Goal: Use online tool/utility: Utilize a website feature to perform a specific function

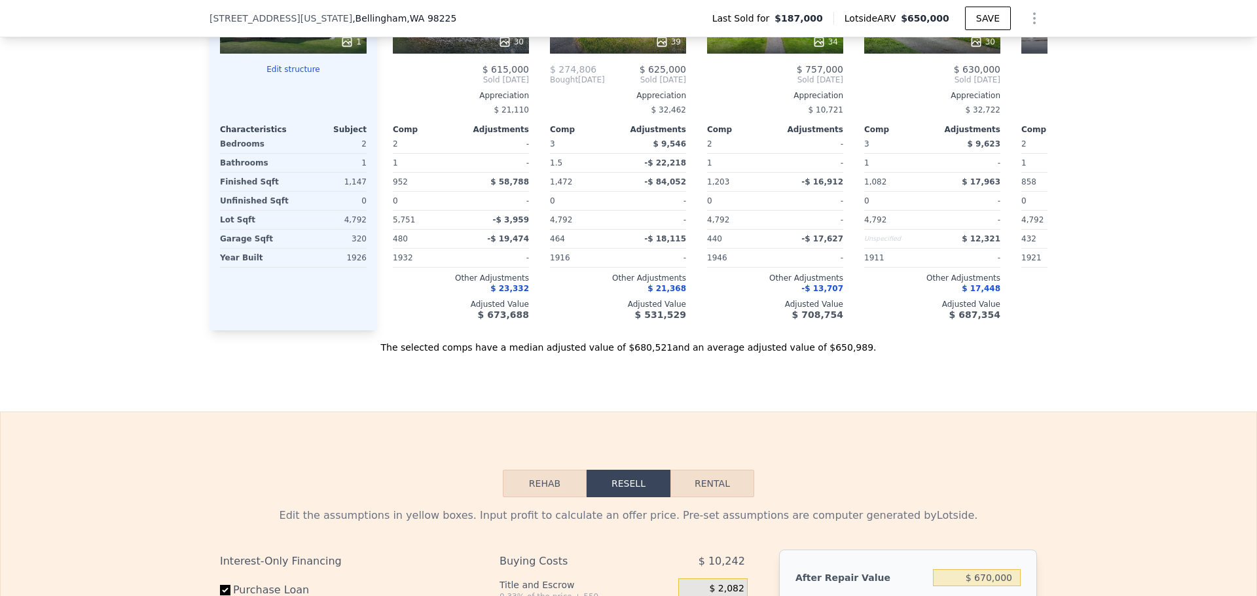
scroll to position [0, 314]
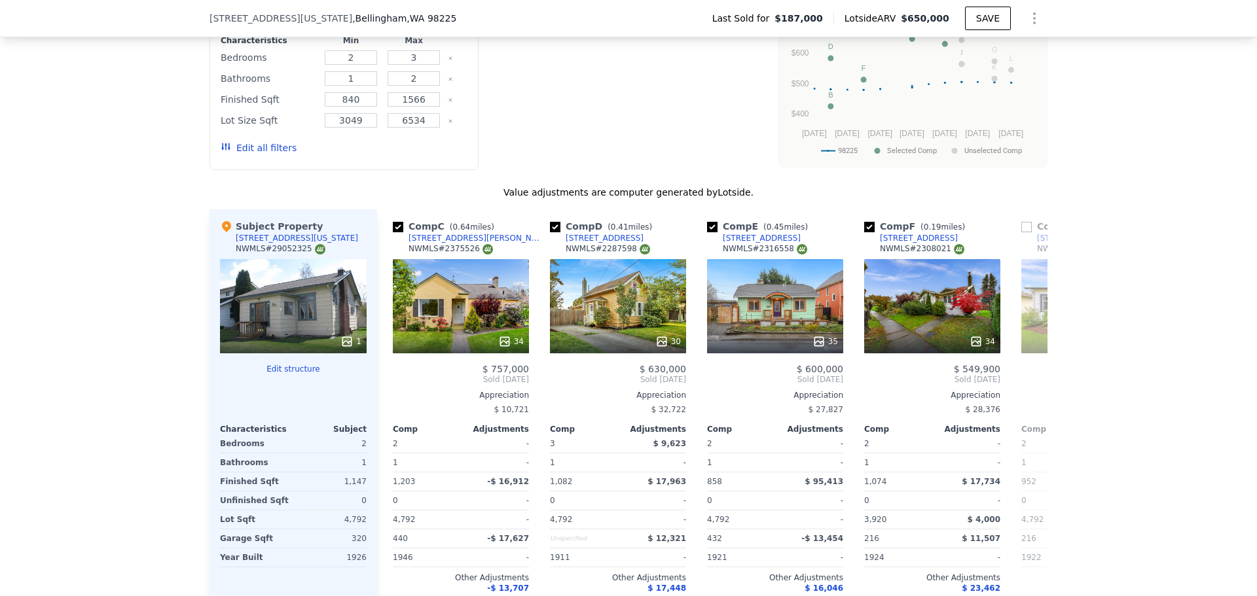
type input "$ 650,000"
type input "6"
type input "$ 0"
type input "$ 399,636"
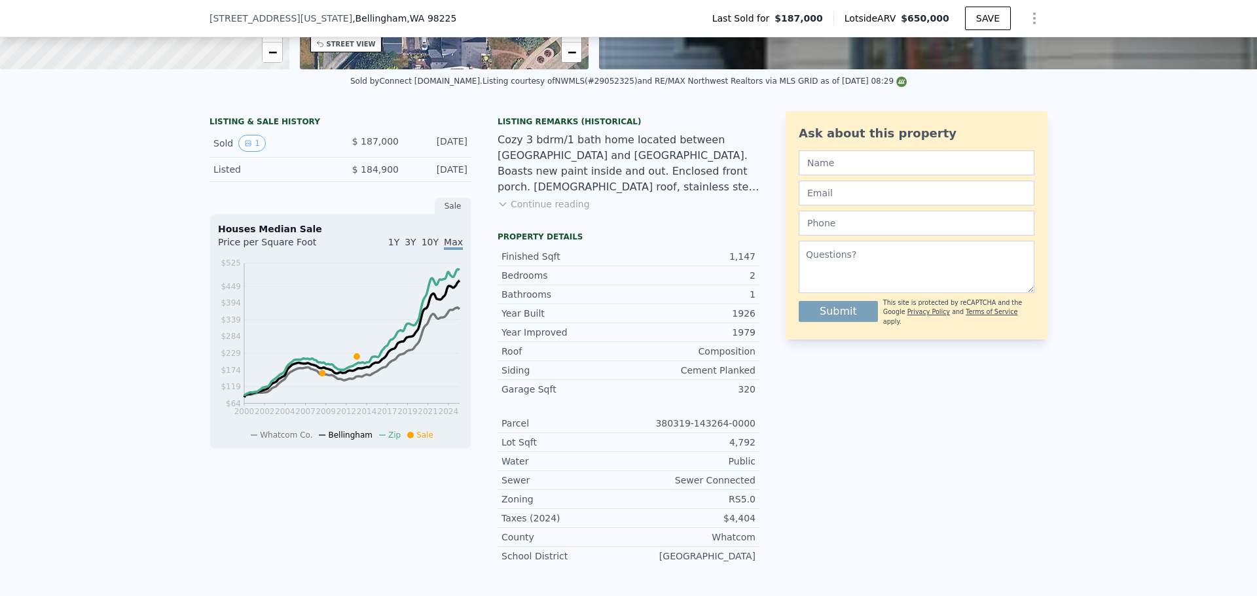
scroll to position [0, 0]
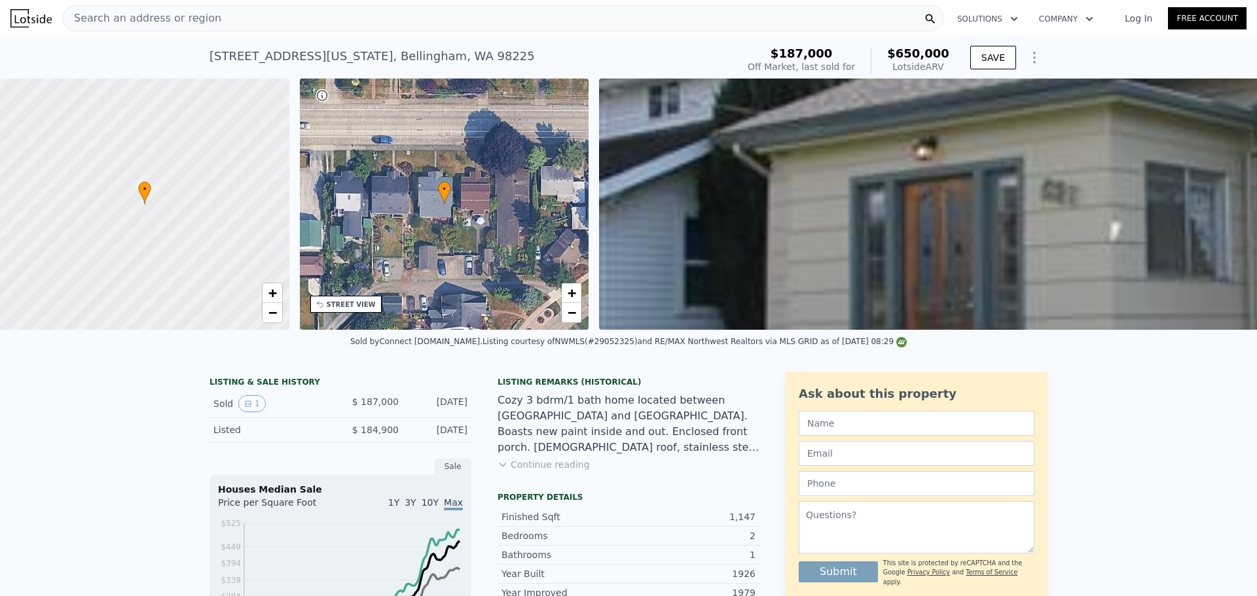
click at [183, 19] on span "Search an address or region" at bounding box center [142, 18] width 158 height 16
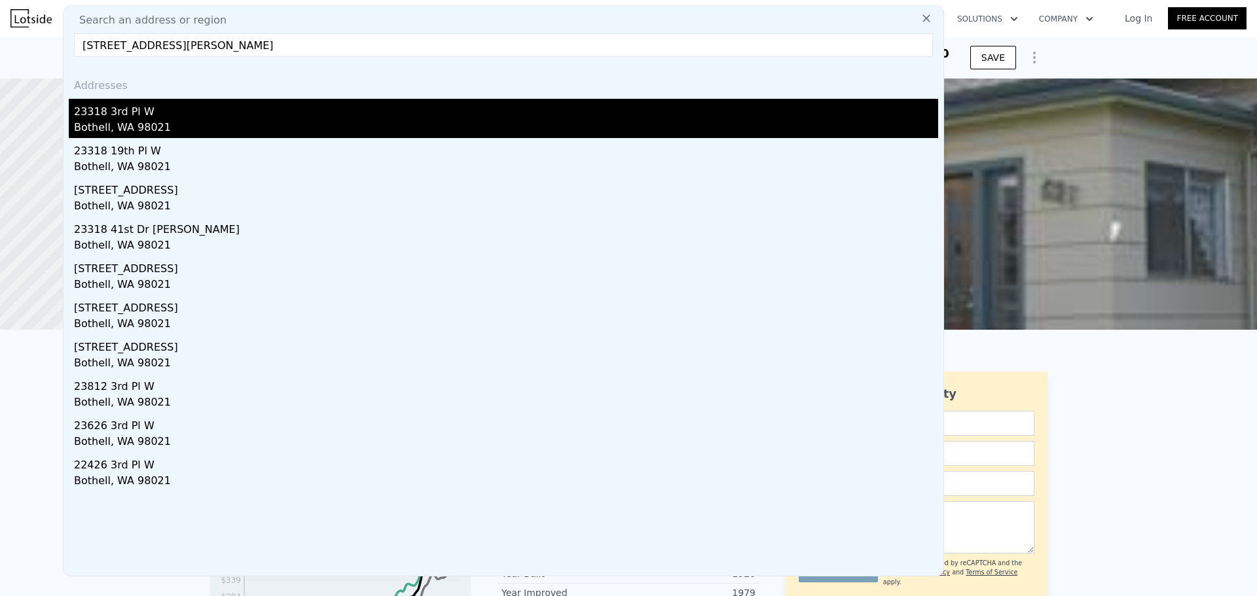
type input "[STREET_ADDRESS][PERSON_NAME]"
click at [170, 116] on div "23318 3rd Pl W" at bounding box center [506, 109] width 864 height 21
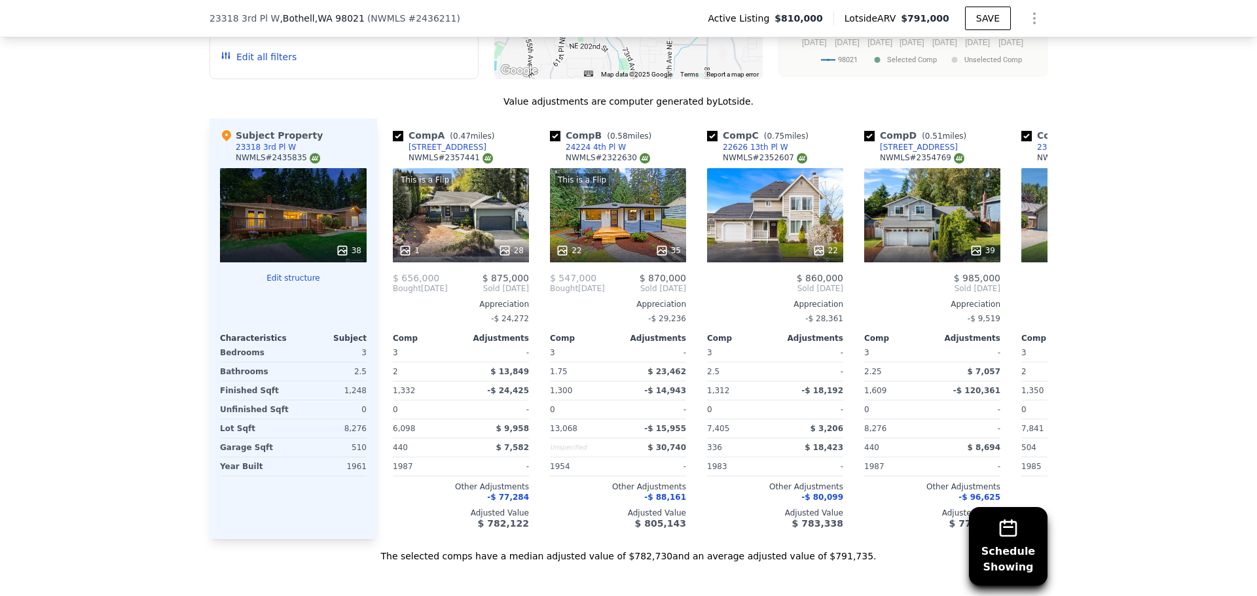
scroll to position [1435, 0]
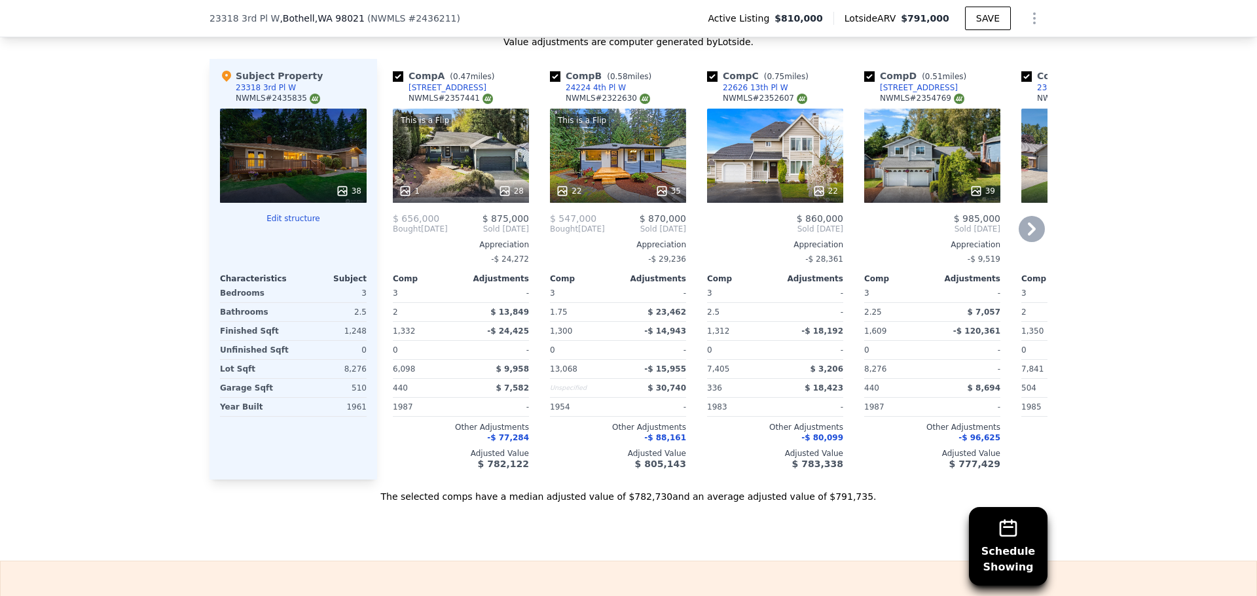
click at [500, 195] on icon at bounding box center [504, 191] width 9 height 9
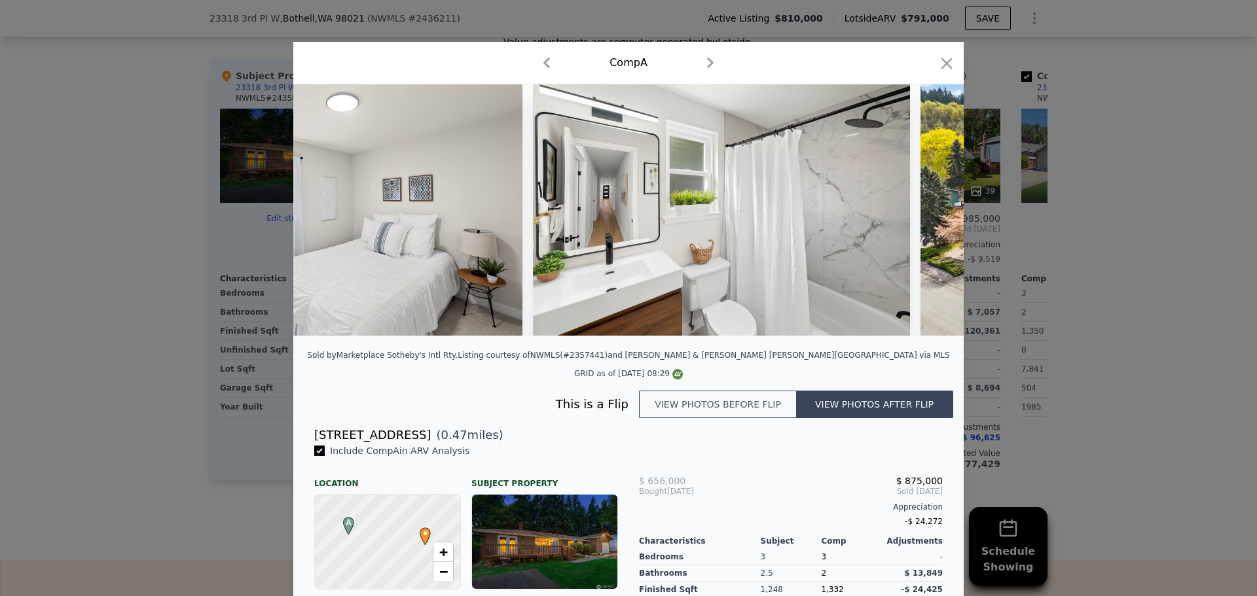
scroll to position [0, 9508]
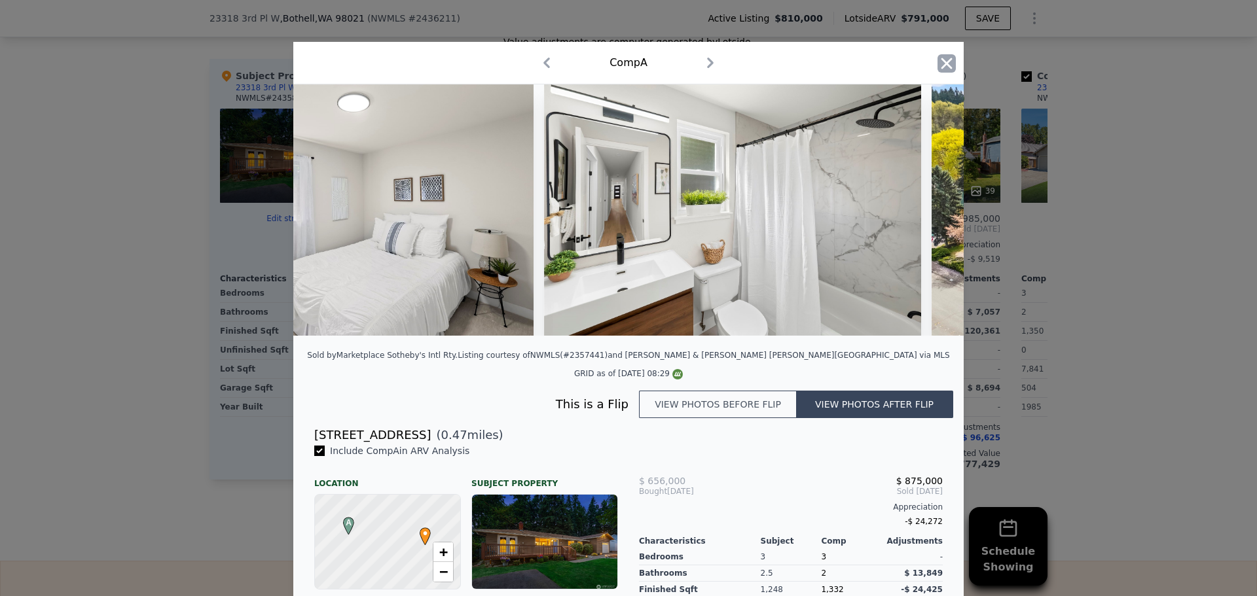
click at [937, 63] on icon "button" at bounding box center [946, 63] width 18 height 18
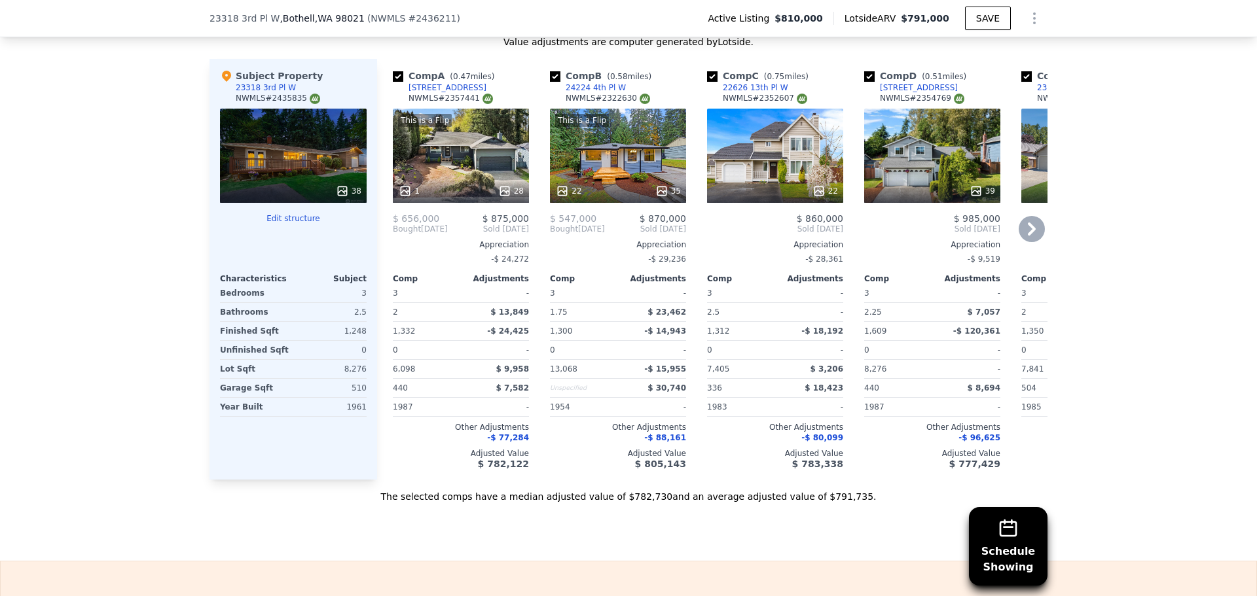
click at [656, 197] on icon at bounding box center [661, 191] width 13 height 13
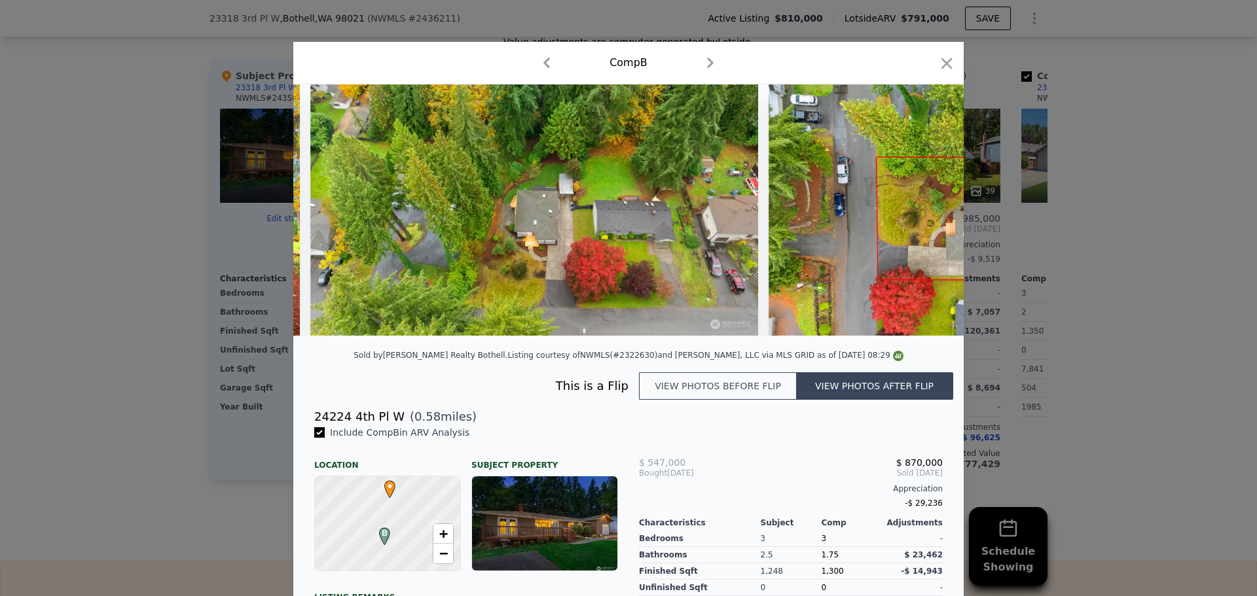
scroll to position [0, 12968]
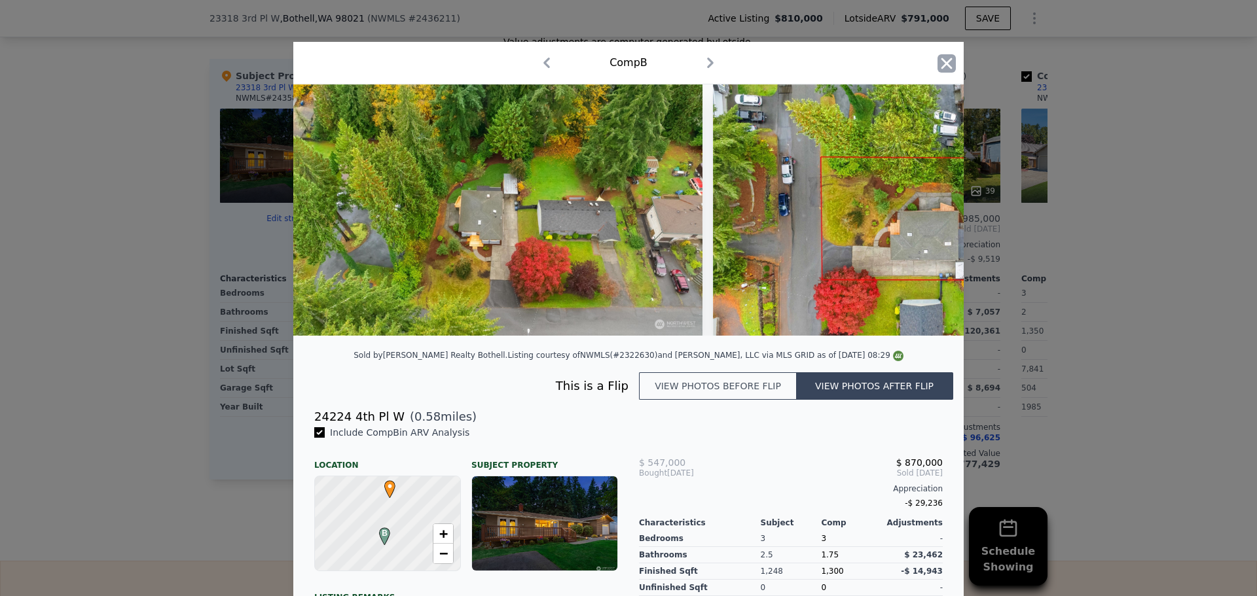
click at [942, 58] on icon "button" at bounding box center [946, 63] width 18 height 18
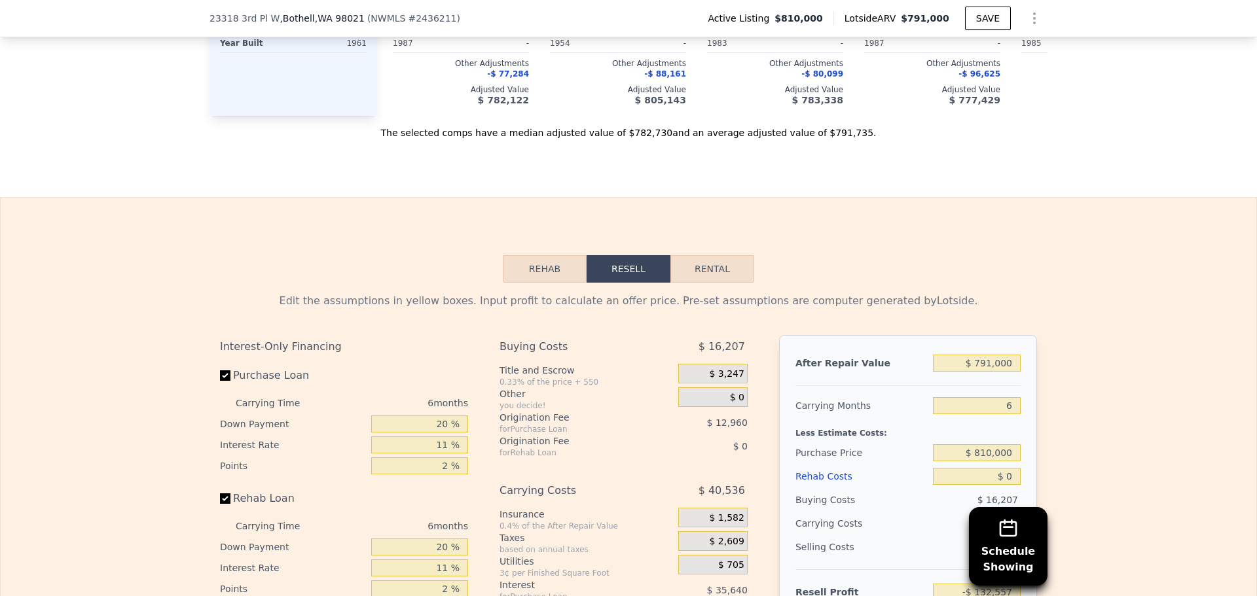
scroll to position [1959, 0]
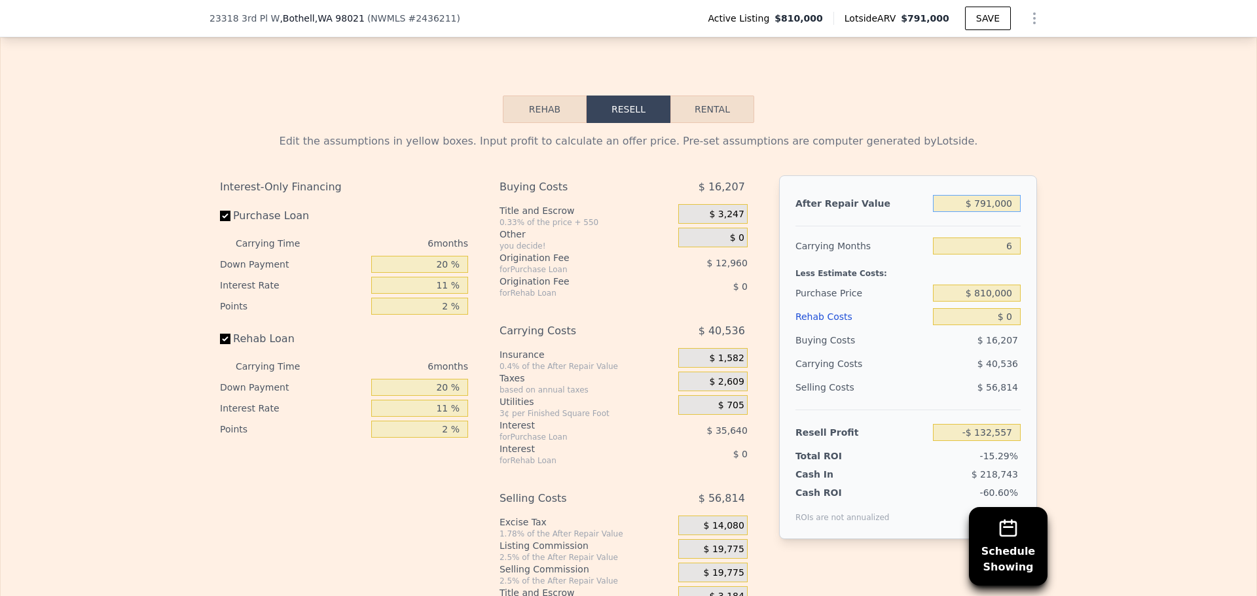
click at [998, 212] on input "$ 791,000" at bounding box center [977, 203] width 88 height 17
type input "$ 870,000"
type input "-$ 59,334"
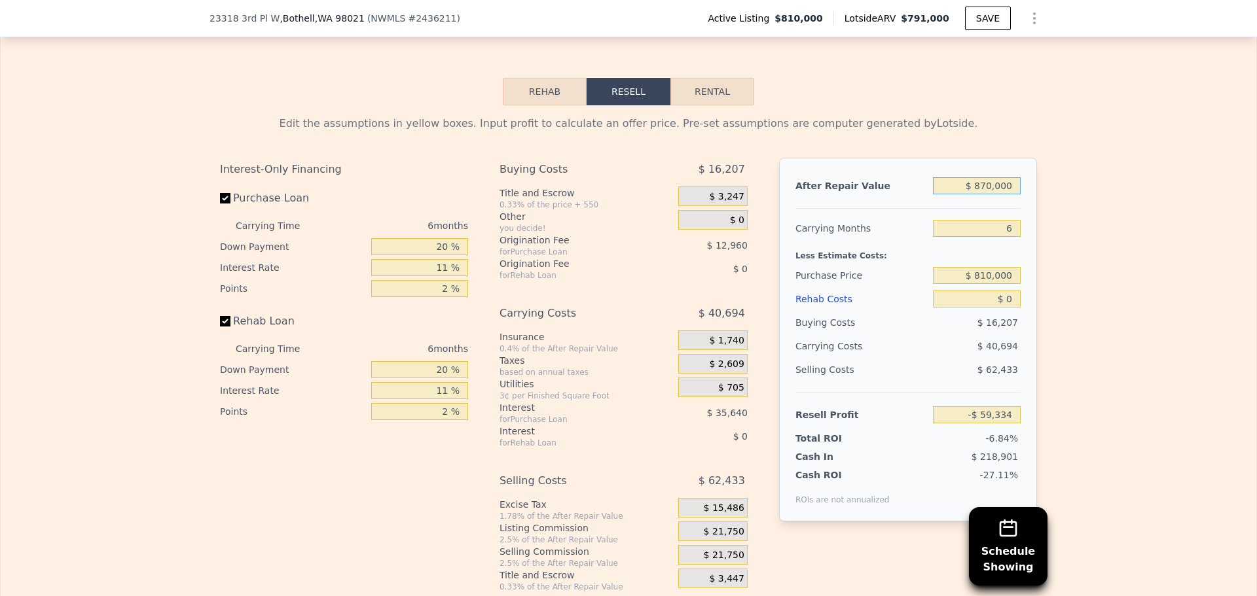
scroll to position [2024, 0]
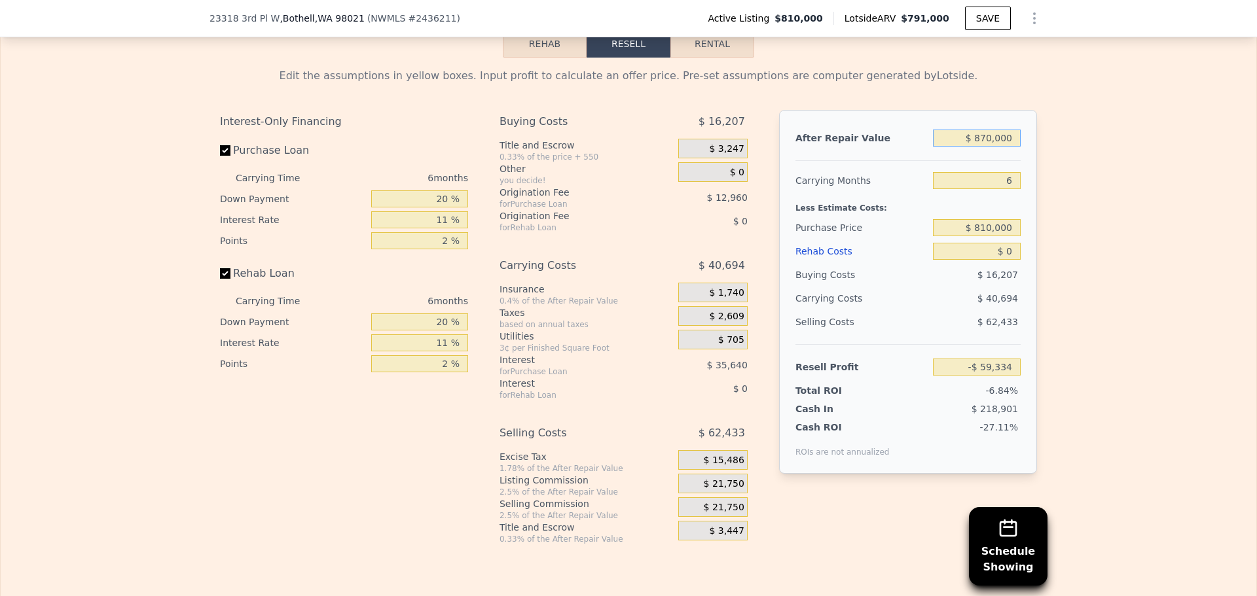
type input "$ 870,000"
drag, startPoint x: 1007, startPoint y: 199, endPoint x: 991, endPoint y: 197, distance: 15.2
click at [991, 189] on input "6" at bounding box center [977, 180] width 88 height 17
type input "4"
type input "-$ 45,769"
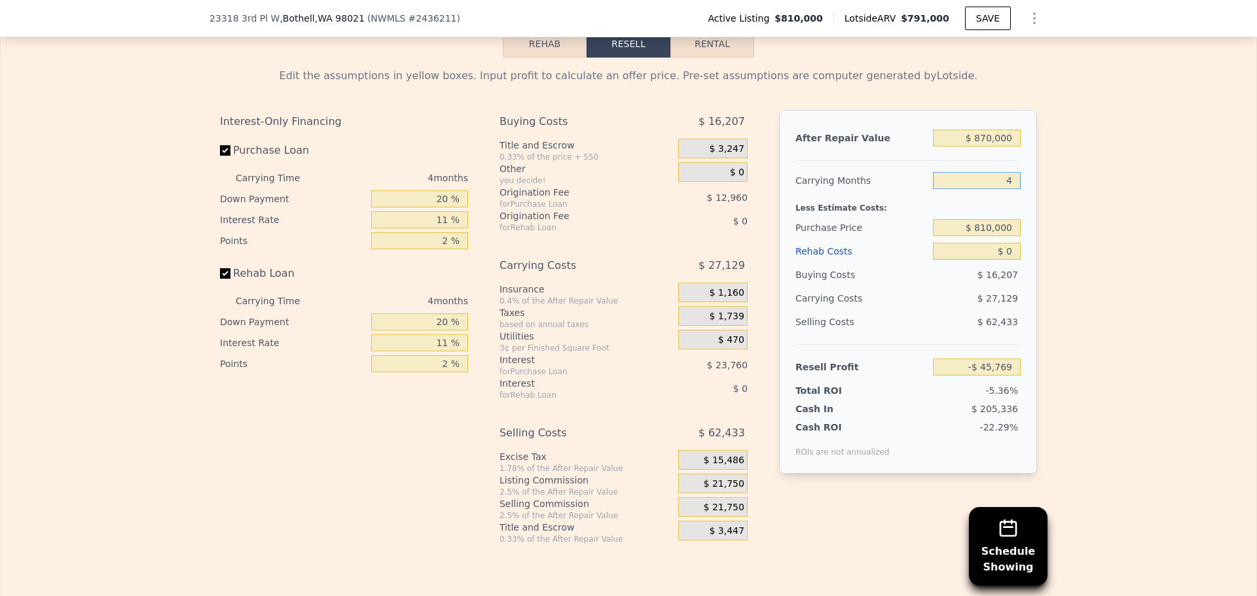
type input "4"
click at [993, 236] on input "$ 810,000" at bounding box center [977, 227] width 88 height 17
click at [995, 236] on input "$ 810,000" at bounding box center [977, 227] width 88 height 17
type input "$ 700,000"
click at [1001, 260] on input "$ 0" at bounding box center [977, 251] width 88 height 17
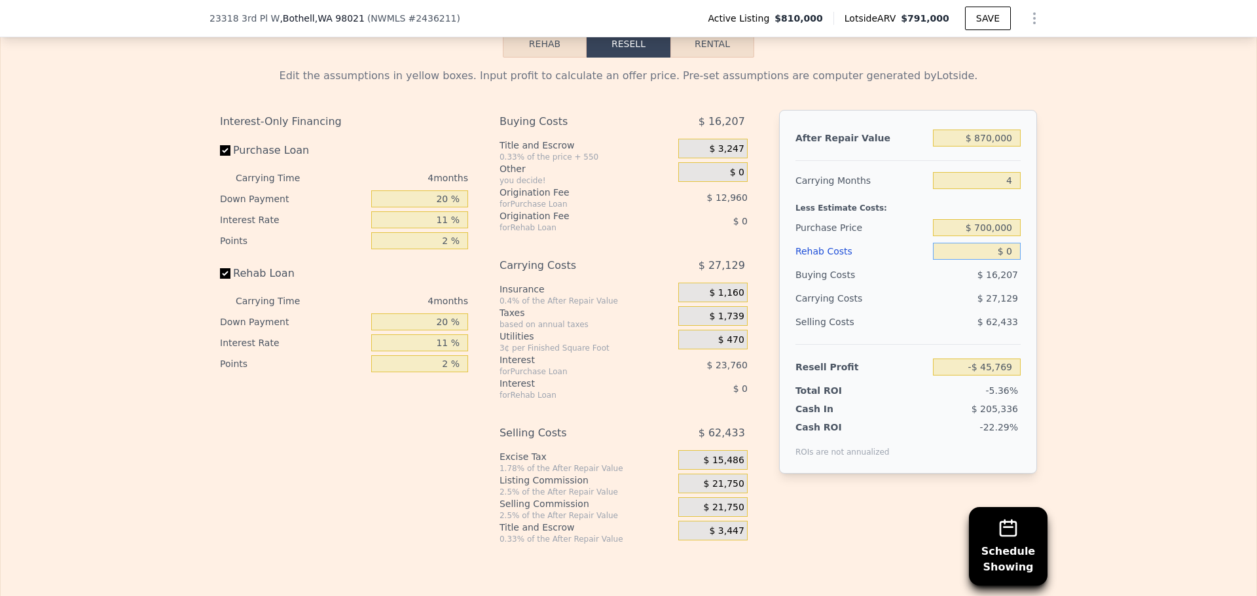
type input "$ 69,585"
drag, startPoint x: 1009, startPoint y: 270, endPoint x: 1002, endPoint y: 270, distance: 7.2
click at [1002, 260] on input "$ 0" at bounding box center [977, 251] width 88 height 17
type input "$ 30,000"
type input "$ 38,225"
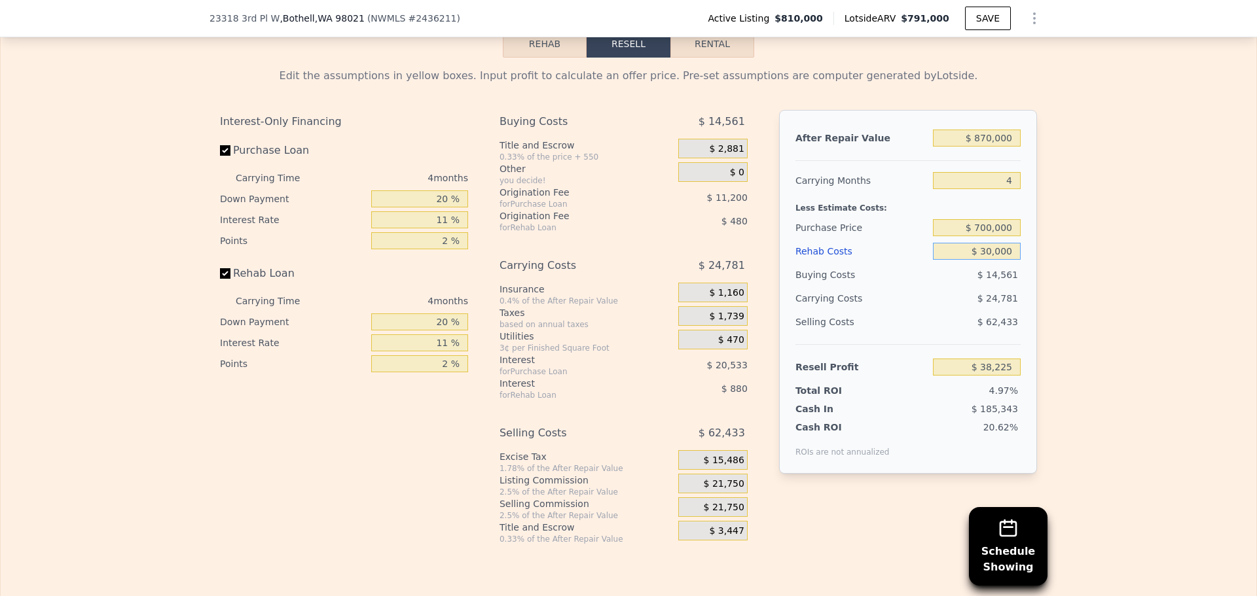
type input "$ 30,000"
click at [1200, 299] on div "Edit the assumptions in yellow boxes. Input profit to calculate an offer price.…" at bounding box center [628, 301] width 1255 height 487
click at [991, 236] on input "$ 700,000" at bounding box center [977, 227] width 88 height 17
click at [1060, 252] on div "Edit the assumptions in yellow boxes. Input profit to calculate an offer price.…" at bounding box center [628, 301] width 1255 height 487
click at [440, 207] on input "20 %" at bounding box center [419, 198] width 97 height 17
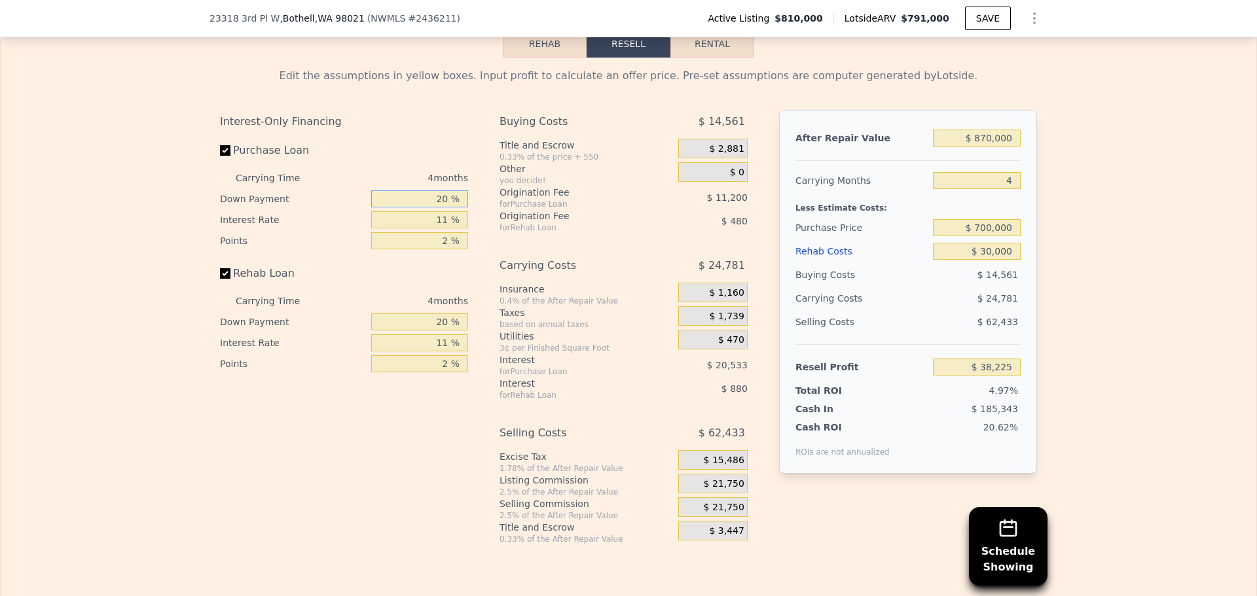
click at [440, 207] on input "20 %" at bounding box center [419, 198] width 97 height 17
type input "10 %"
type input "1 %"
type input "$ 42,657"
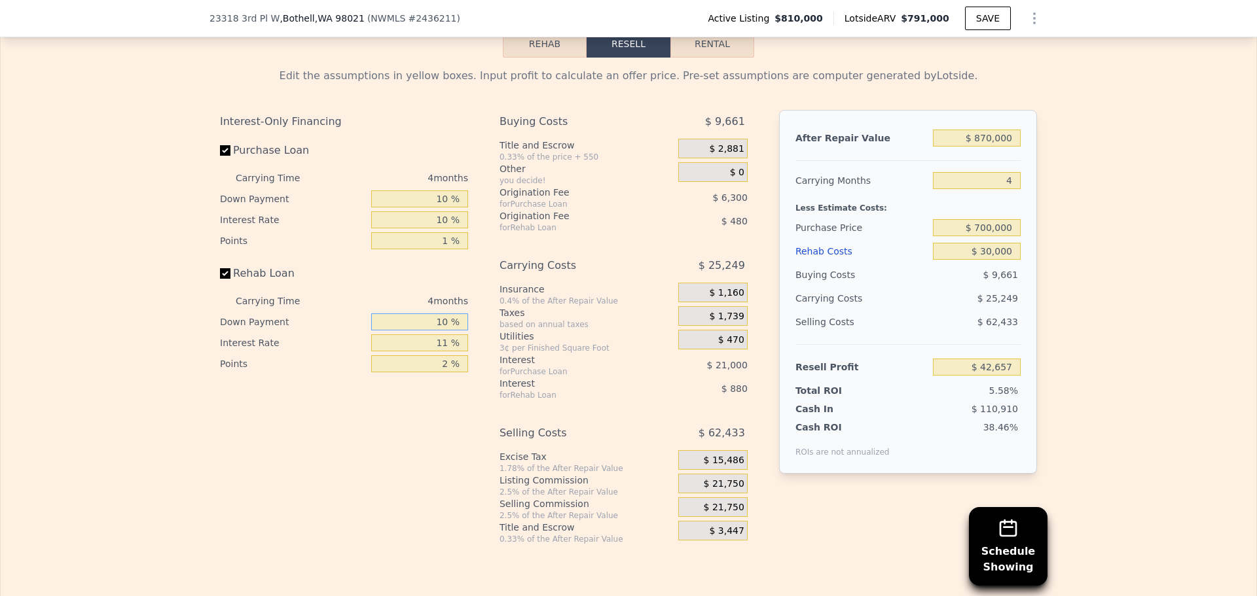
type input "10 %"
type input "$ 42,485"
type input "10 %"
type input "1 %"
type input "$ 42,847"
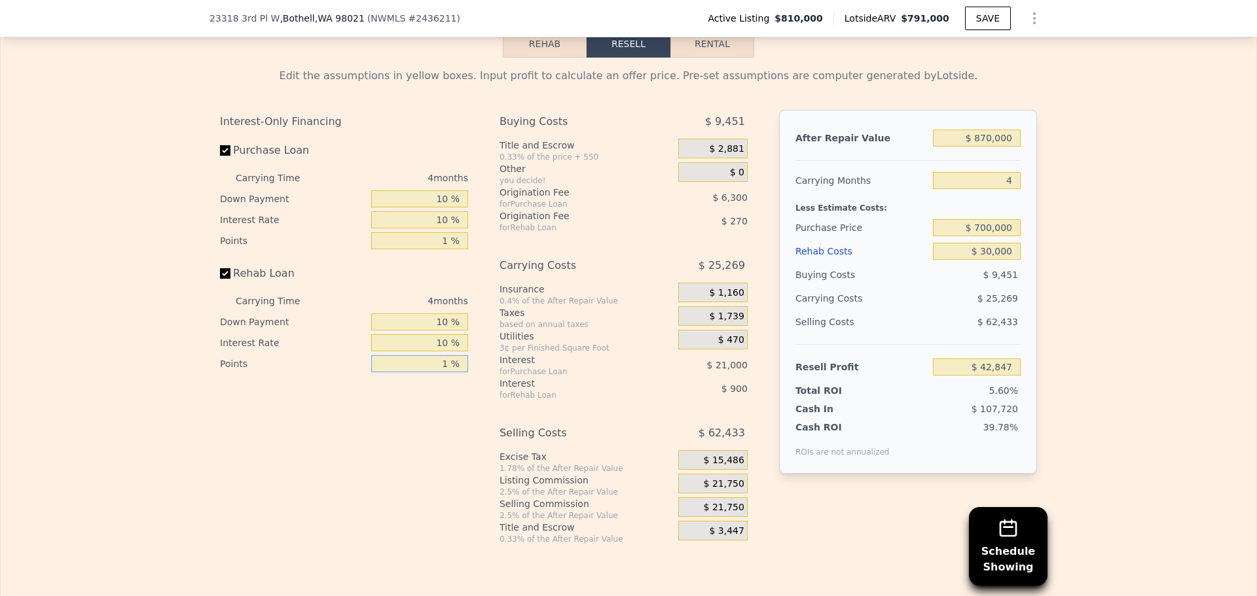
type input "1 %"
click at [719, 490] on span "$ 21,750" at bounding box center [724, 484] width 41 height 12
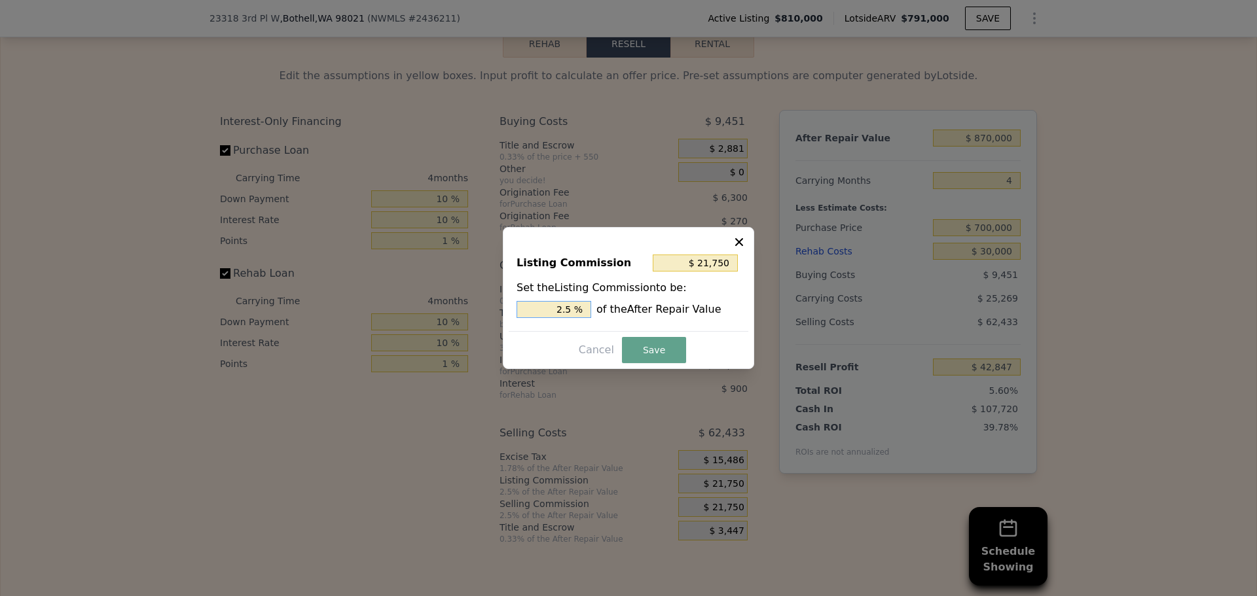
drag, startPoint x: 565, startPoint y: 312, endPoint x: 580, endPoint y: 308, distance: 15.6
click at [575, 310] on input "2.5 %" at bounding box center [553, 309] width 75 height 17
type input "$ 17,400"
type input "2 %"
click at [639, 349] on button "Save" at bounding box center [654, 350] width 64 height 26
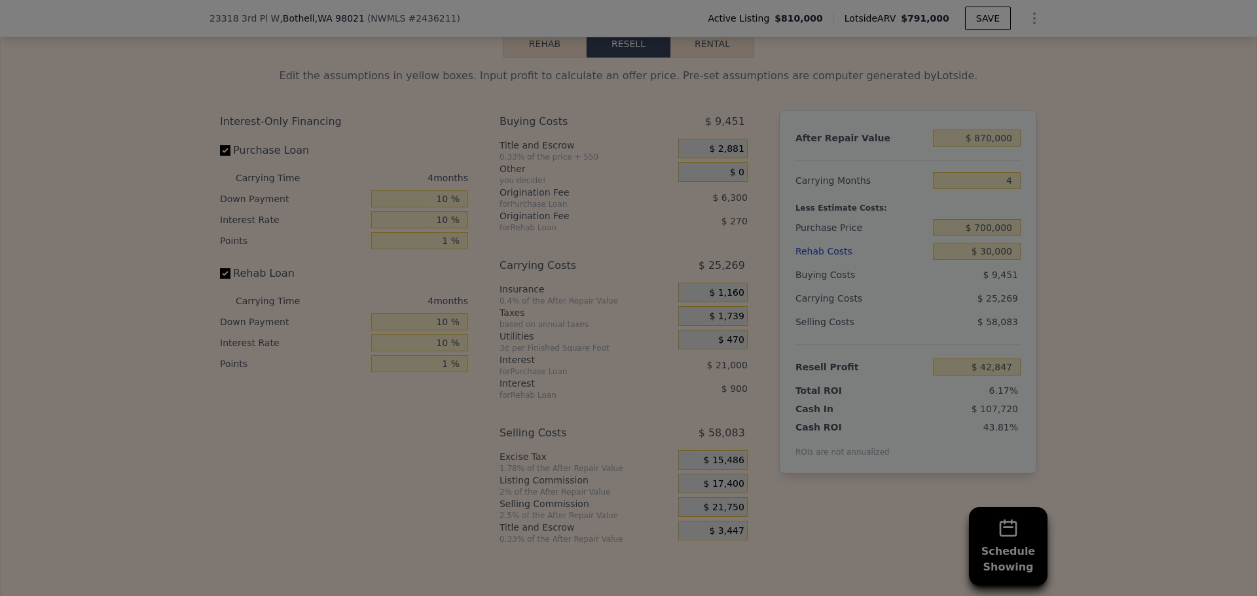
type input "$ 47,197"
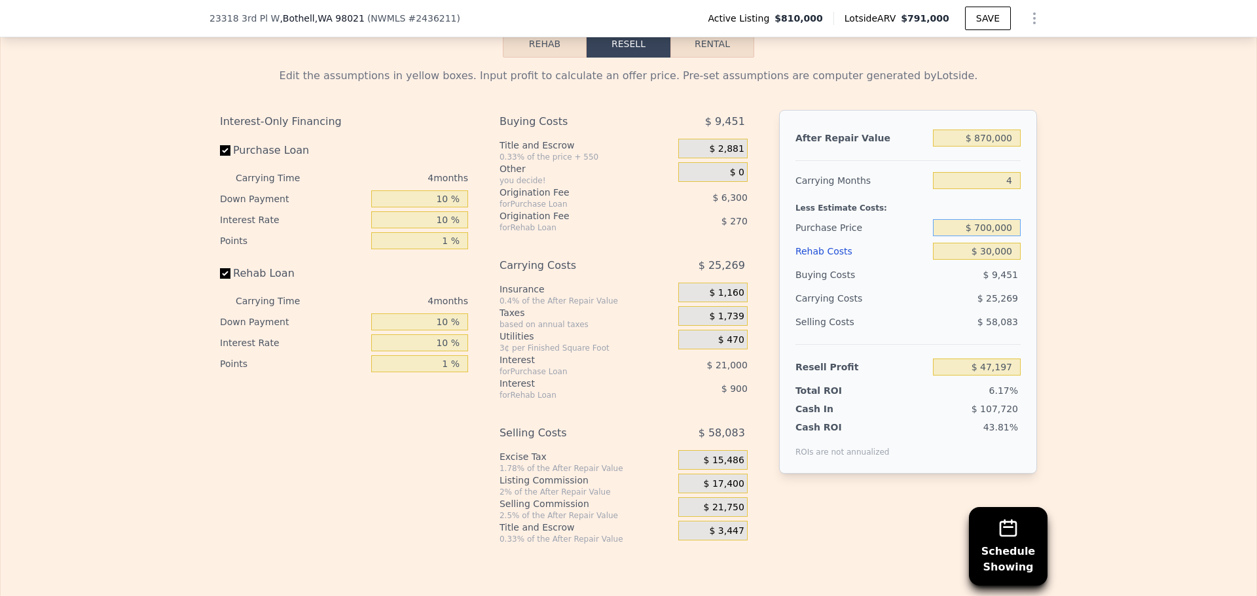
click at [984, 236] on input "$ 700,000" at bounding box center [977, 227] width 88 height 17
type input "$ 680,000"
click at [1077, 243] on div "Edit the assumptions in yellow boxes. Input profit to calculate an offer price.…" at bounding box center [628, 301] width 1255 height 487
type input "$ 68,044"
click at [987, 236] on input "$ 680,000" at bounding box center [977, 227] width 88 height 17
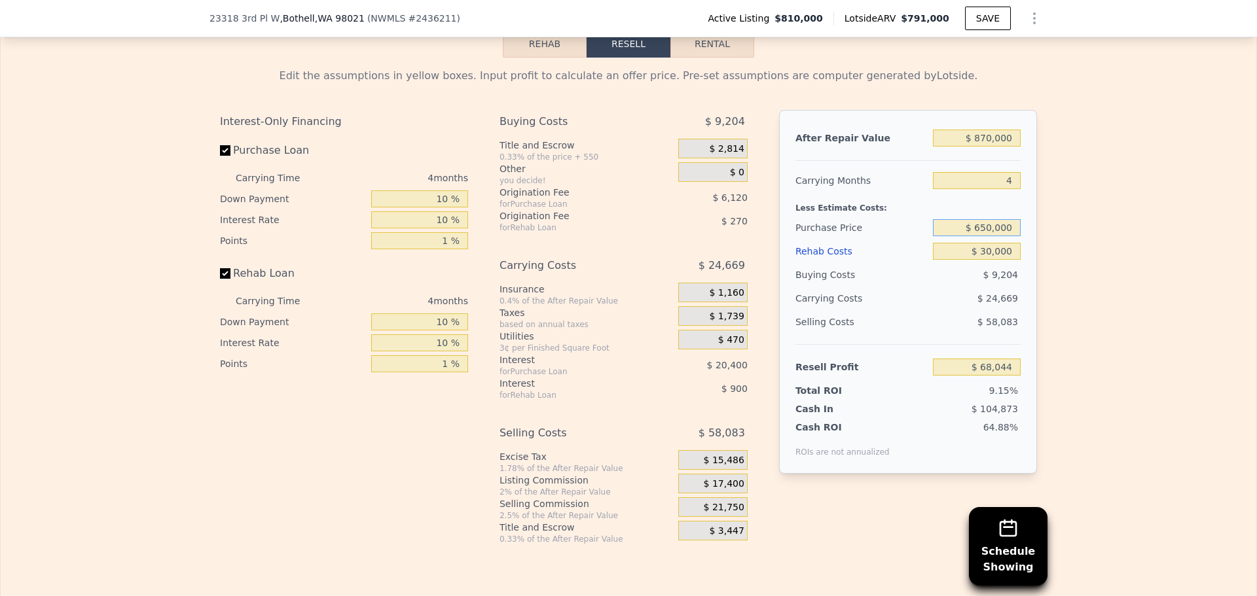
type input "$ 650,000"
click at [1055, 265] on div "Edit the assumptions in yellow boxes. Input profit to calculate an offer price.…" at bounding box center [628, 301] width 1255 height 487
type input "$ 99,313"
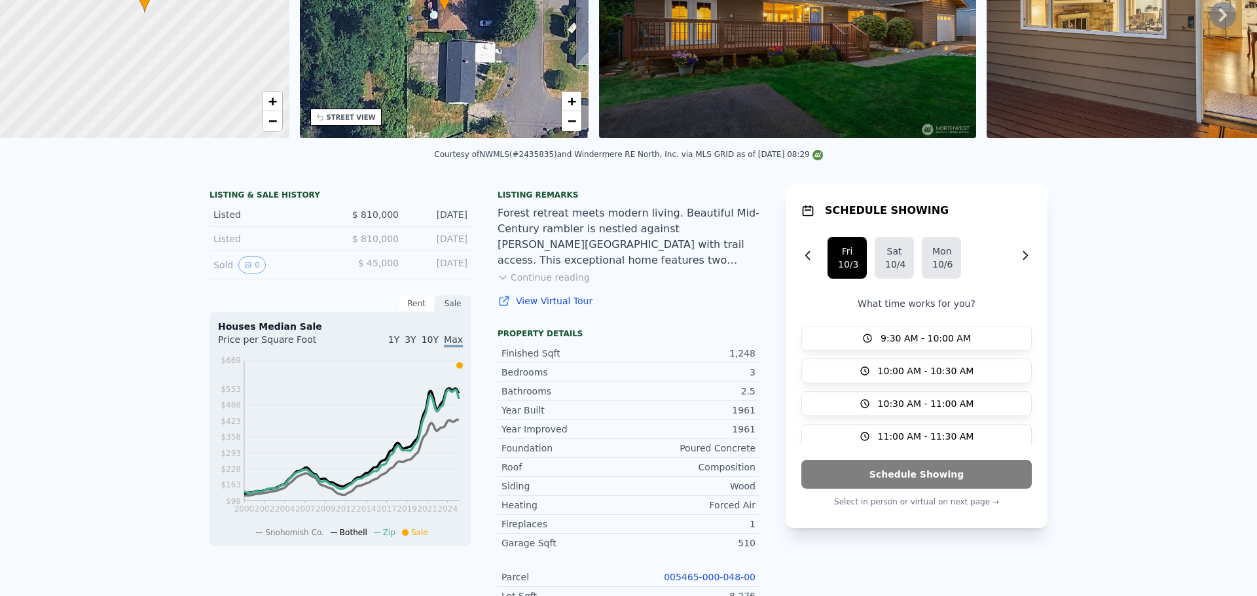
scroll to position [0, 0]
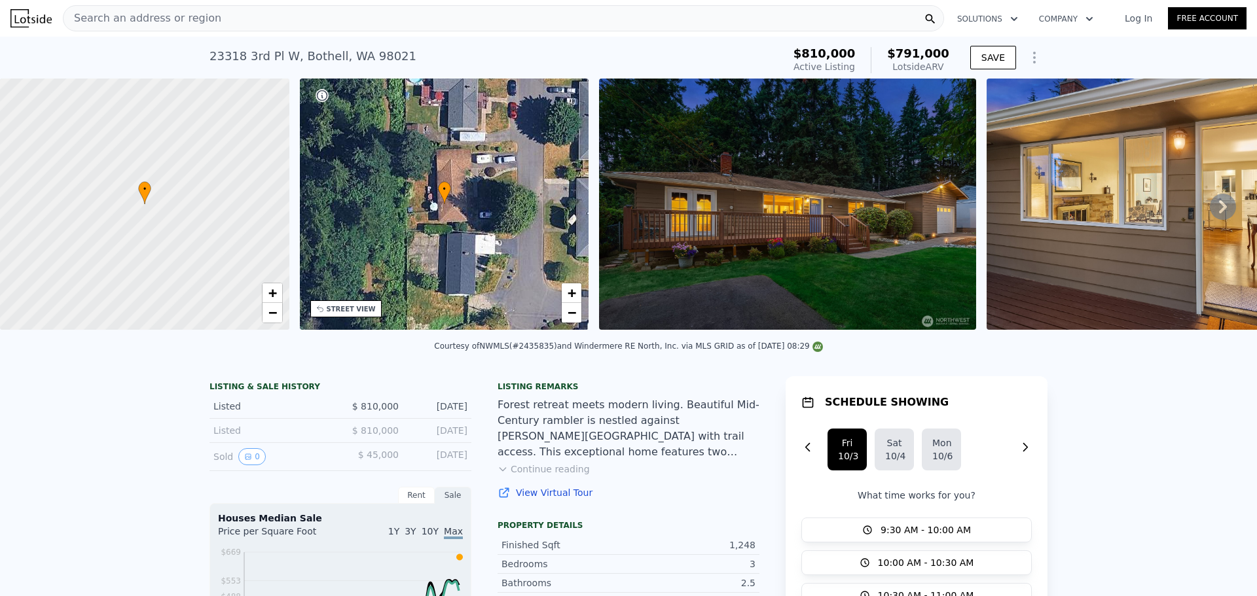
click at [137, 18] on span "Search an address or region" at bounding box center [142, 18] width 158 height 16
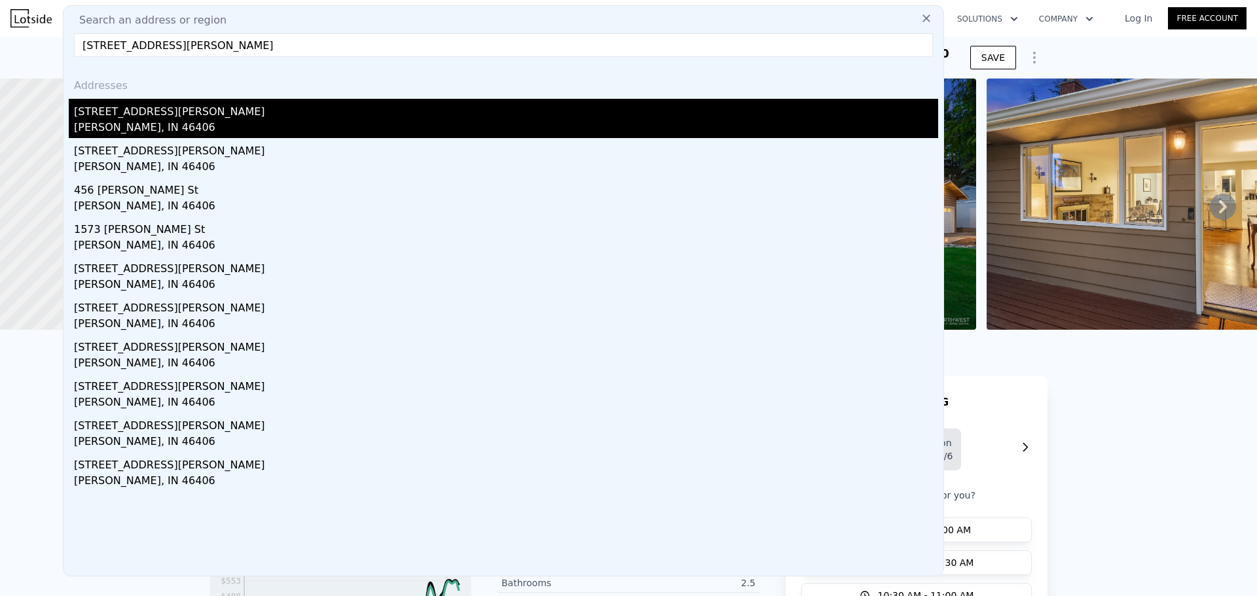
type input "[STREET_ADDRESS][PERSON_NAME]"
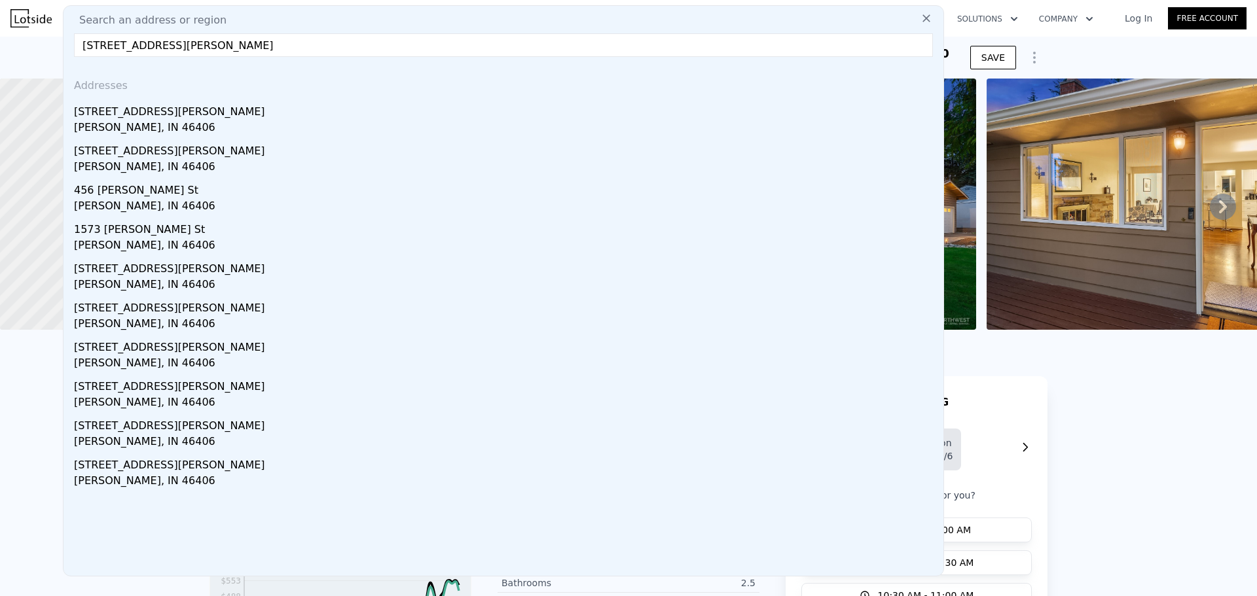
drag, startPoint x: 184, startPoint y: 109, endPoint x: 191, endPoint y: 109, distance: 7.2
click at [184, 109] on div "[STREET_ADDRESS][PERSON_NAME]" at bounding box center [506, 109] width 864 height 21
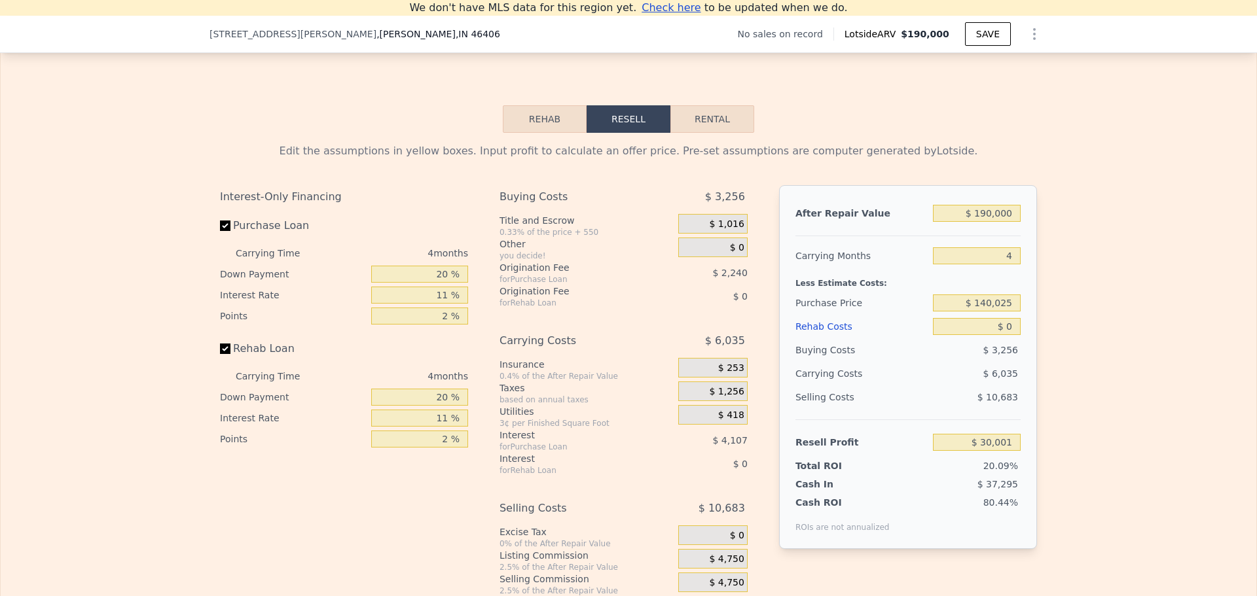
scroll to position [1817, 0]
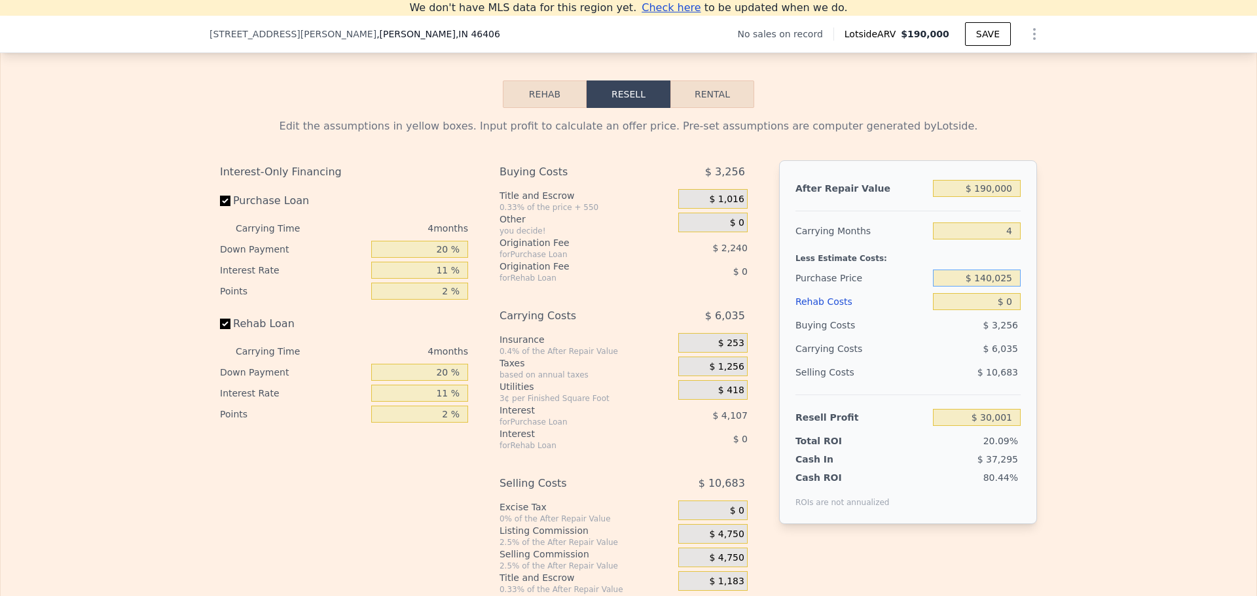
click at [1001, 287] on input "$ 140,025" at bounding box center [977, 278] width 88 height 17
click at [1000, 287] on input "$ 140,025" at bounding box center [977, 278] width 88 height 17
type input "$ 64,900"
click at [1010, 310] on input "$ 0" at bounding box center [977, 301] width 88 height 17
type input "$ 108,782"
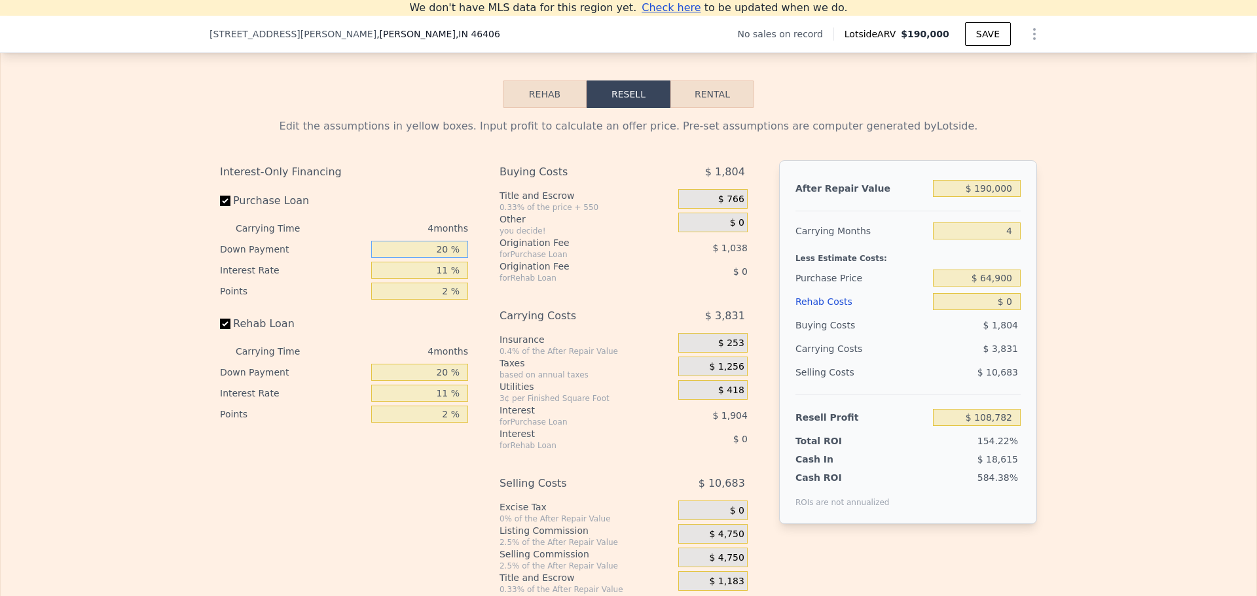
click at [437, 258] on input "20 %" at bounding box center [419, 249] width 97 height 17
type input "10 %"
type input "$ 108,416"
type input "10 %"
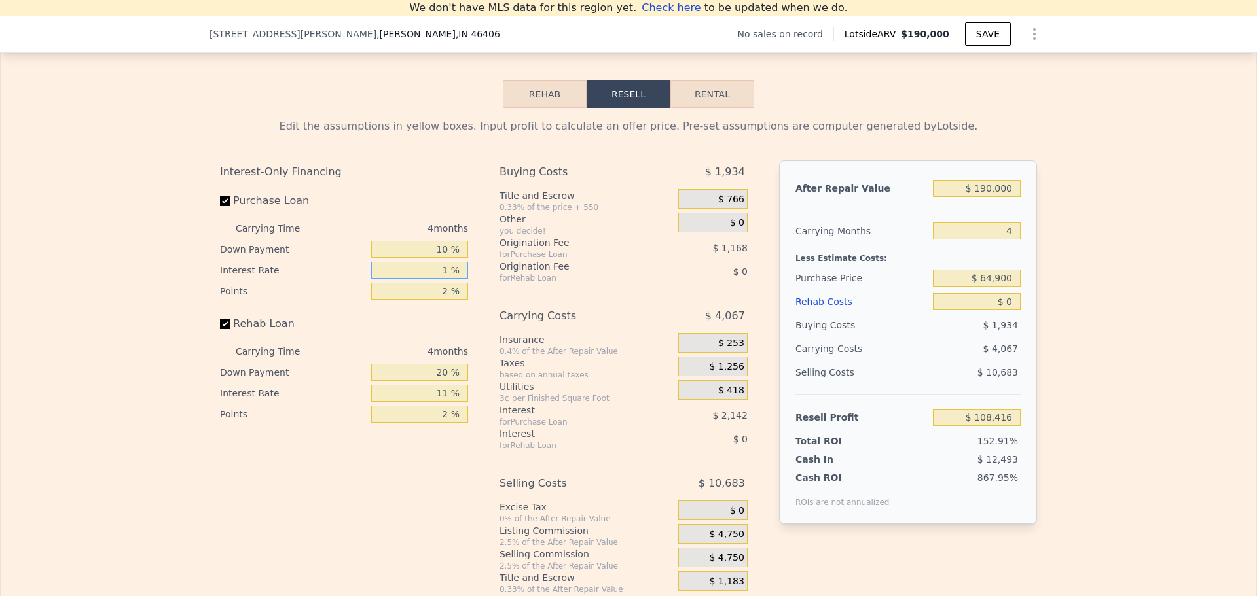
type input "10 %"
type input "$ 108,608"
type input "10 %"
type input "1 %"
type input "$ 109,192"
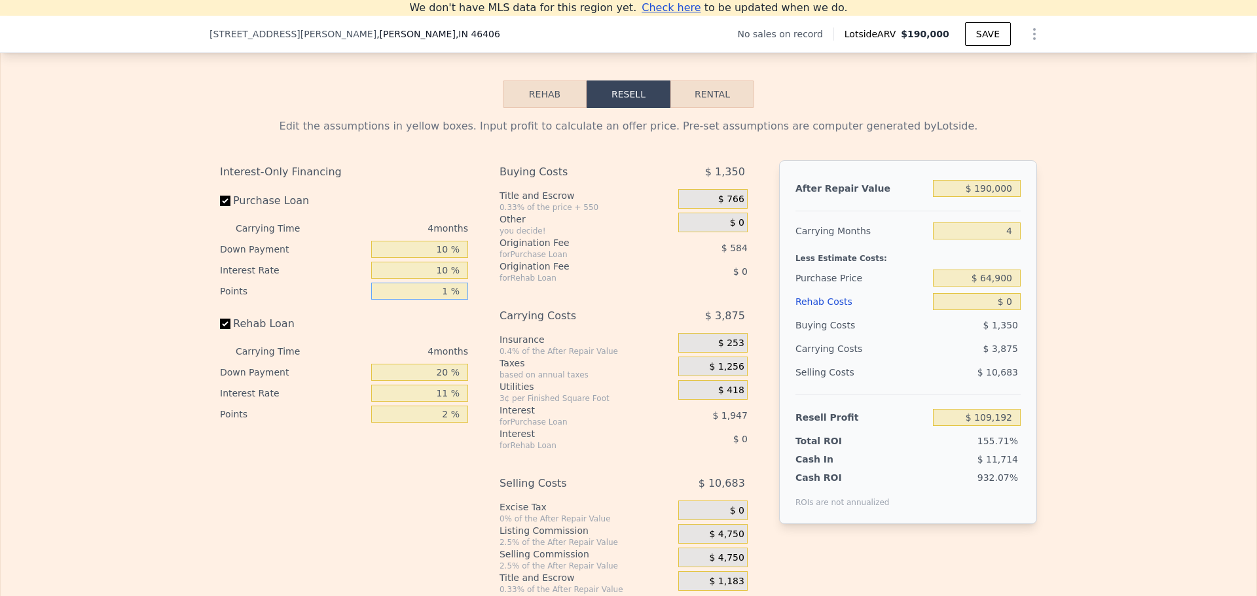
type input "1 %"
type input "10 %"
type input "1 %"
click at [1010, 310] on input "$ 0" at bounding box center [977, 301] width 88 height 17
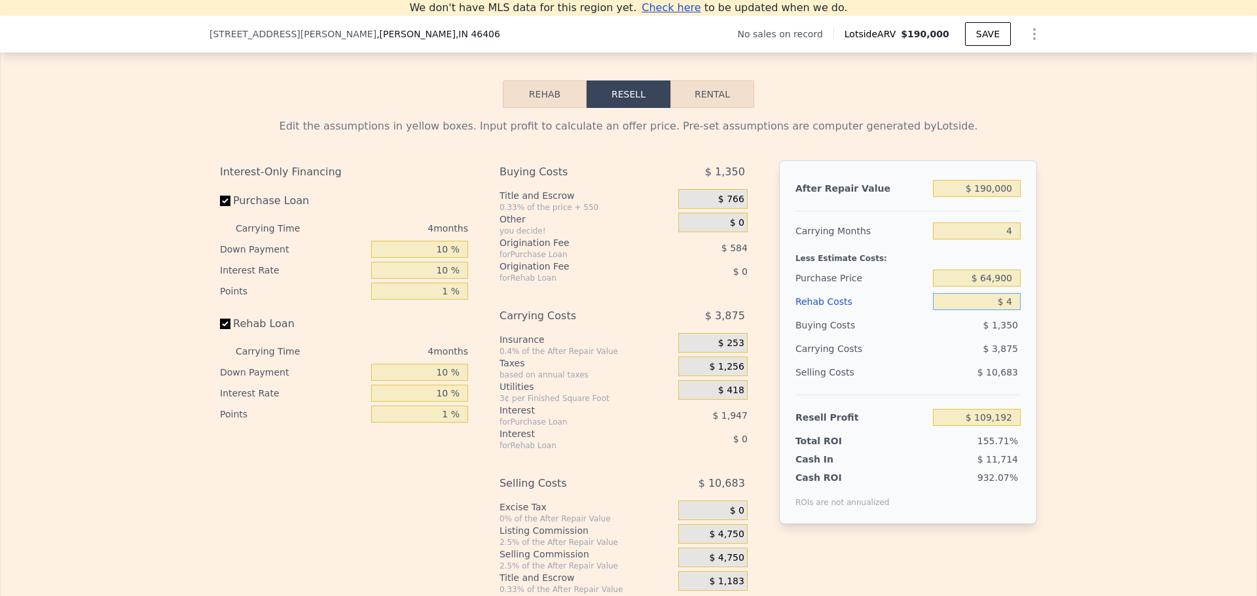
type input "$ 45"
type input "$ 109,147"
type input "$ 4,500"
type input "$ 104,515"
type input "$ 45,000"
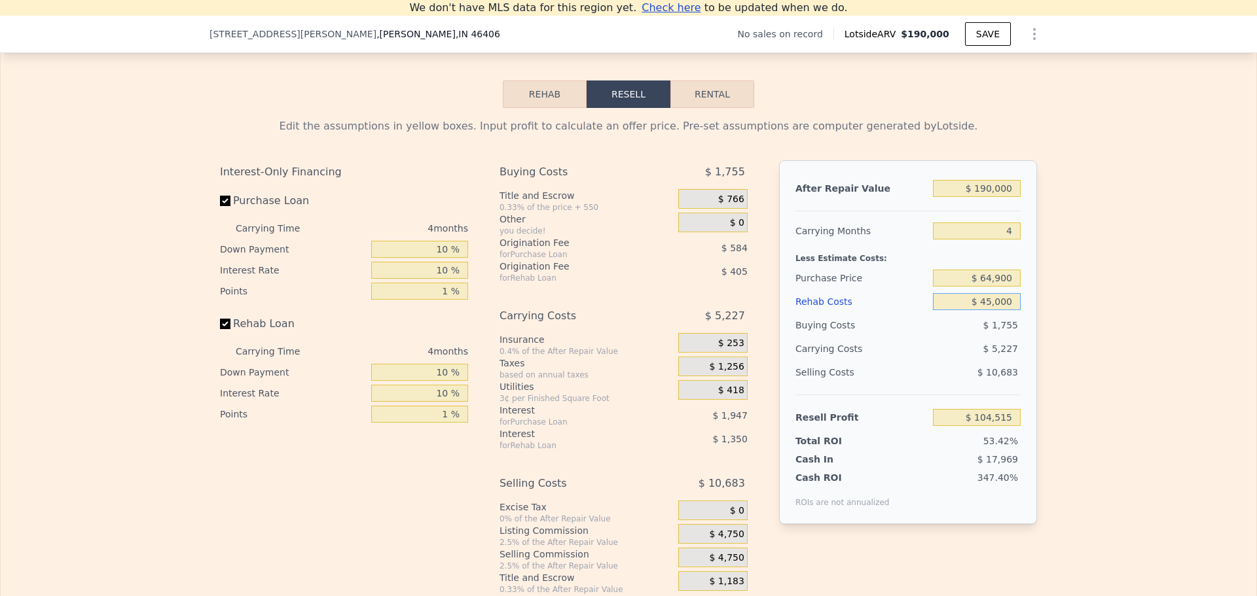
type input "$ 62,435"
type input "$ 45,000"
drag, startPoint x: 986, startPoint y: 298, endPoint x: 995, endPoint y: 297, distance: 8.5
click at [987, 287] on input "$ 64,900" at bounding box center [977, 278] width 88 height 17
click at [1047, 291] on div "Edit the assumptions in yellow boxes. Input profit to calculate an offer price.…" at bounding box center [628, 351] width 1255 height 487
